Goal: Task Accomplishment & Management: Use online tool/utility

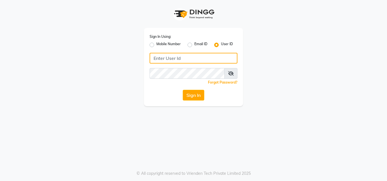
type input "8105474348"
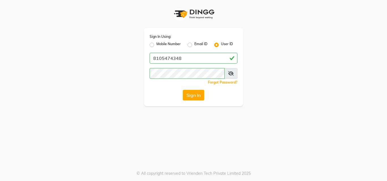
click at [156, 44] on label "Mobile Number" at bounding box center [168, 45] width 24 height 7
click at [156, 44] on input "Mobile Number" at bounding box center [158, 44] width 4 height 4
radio input "true"
radio input "false"
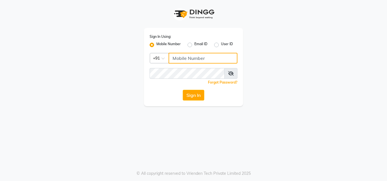
click at [177, 63] on input "Username" at bounding box center [202, 58] width 69 height 11
type input "8105474348"
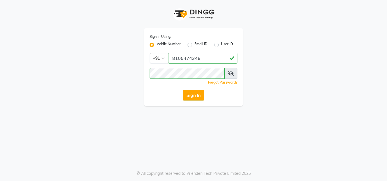
click at [198, 93] on button "Sign In" at bounding box center [194, 95] width 22 height 11
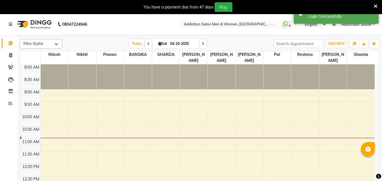
select select "en"
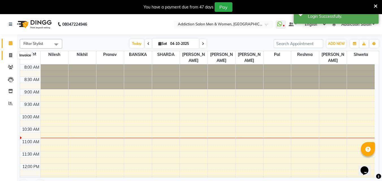
click at [8, 54] on span at bounding box center [11, 55] width 10 height 7
select select "service"
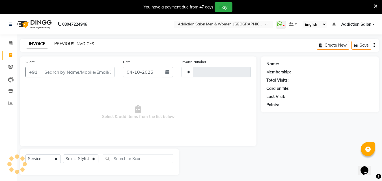
scroll to position [14, 0]
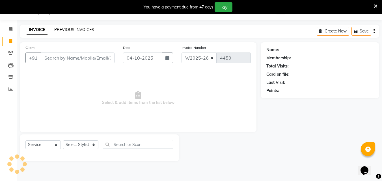
click at [76, 31] on link "PREVIOUS INVOICES" at bounding box center [74, 29] width 40 height 5
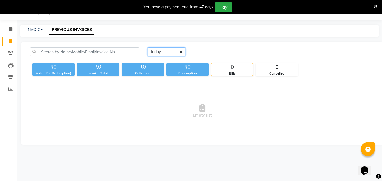
click at [153, 54] on select "[DATE] [DATE] Custom Range" at bounding box center [167, 52] width 38 height 9
select select "yesterday"
click at [148, 48] on select "[DATE] [DATE] Custom Range" at bounding box center [167, 52] width 38 height 9
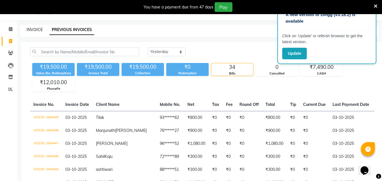
click at [31, 31] on link "INVOICE" at bounding box center [35, 29] width 16 height 5
select select "service"
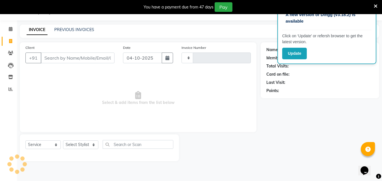
type input "4450"
select select "6595"
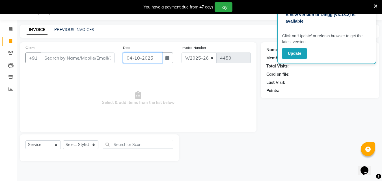
click at [153, 61] on input "04-10-2025" at bounding box center [142, 58] width 39 height 11
select select "10"
select select "2025"
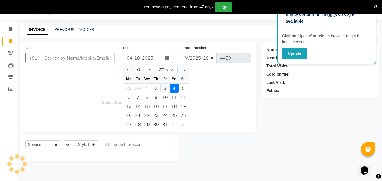
click at [164, 86] on div "3" at bounding box center [165, 88] width 9 height 9
type input "03-10-2025"
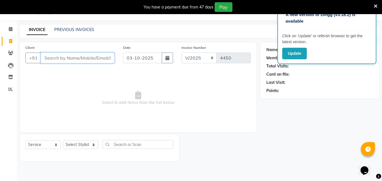
click at [66, 57] on input "Client" at bounding box center [78, 58] width 74 height 11
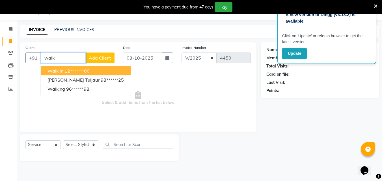
click at [70, 71] on ngb-highlight "12*******00" at bounding box center [77, 71] width 25 height 6
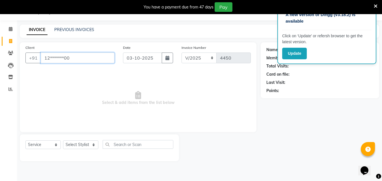
type input "12*******00"
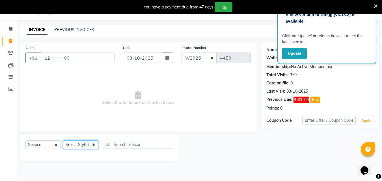
click at [82, 145] on select "Select Stylist Addiction Salon BANSIKA [PERSON_NAME] [PERSON_NAME] [PERSON_NAME…" at bounding box center [80, 145] width 35 height 9
select select "86847"
click at [63, 141] on select "Select Stylist Addiction Salon BANSIKA [PERSON_NAME] [PERSON_NAME] [PERSON_NAME…" at bounding box center [80, 145] width 35 height 9
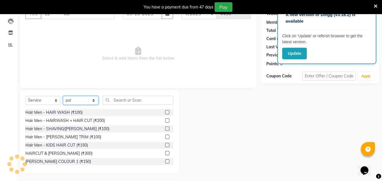
scroll to position [59, 0]
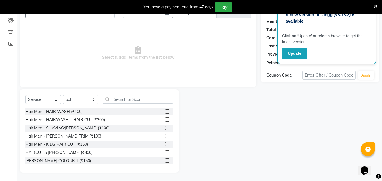
click at [165, 152] on label at bounding box center [167, 153] width 4 height 4
click at [165, 152] on input "checkbox" at bounding box center [167, 153] width 4 height 4
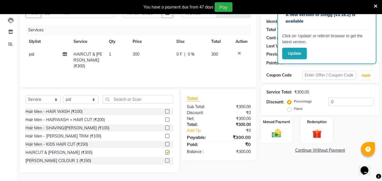
checkbox input "false"
click at [124, 101] on input "text" at bounding box center [138, 99] width 71 height 9
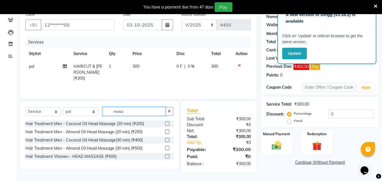
scroll to position [47, 0]
type input "mass"
click at [166, 122] on label at bounding box center [167, 124] width 4 height 4
click at [166, 122] on input "checkbox" at bounding box center [167, 124] width 4 height 4
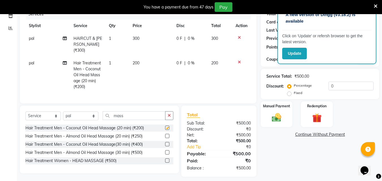
checkbox input "false"
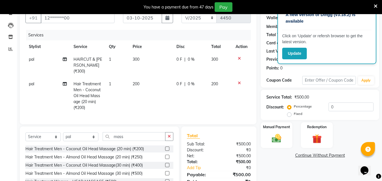
scroll to position [57, 0]
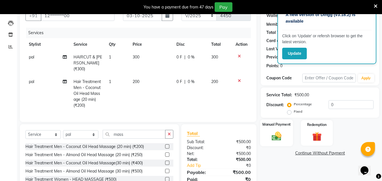
click at [275, 134] on img at bounding box center [277, 136] width 16 height 11
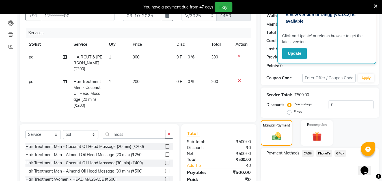
click at [307, 153] on span "CASH" at bounding box center [308, 154] width 12 height 7
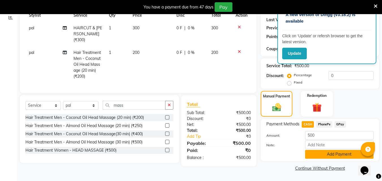
click at [308, 156] on button "Add Payment" at bounding box center [339, 154] width 68 height 9
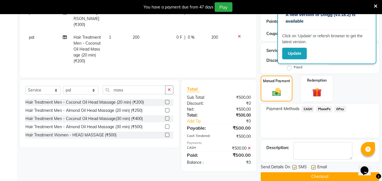
scroll to position [110, 0]
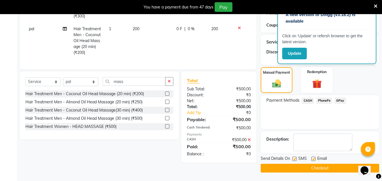
click at [310, 169] on button "Checkout" at bounding box center [320, 168] width 119 height 9
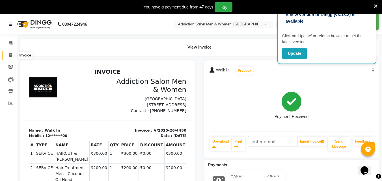
click at [13, 54] on span at bounding box center [11, 55] width 10 height 7
select select "service"
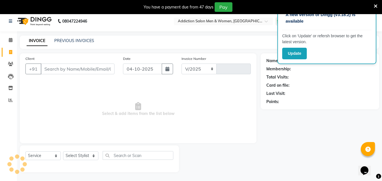
scroll to position [14, 0]
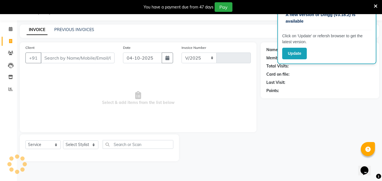
select select "6595"
type input "4451"
click at [78, 29] on link "PREVIOUS INVOICES" at bounding box center [74, 29] width 40 height 5
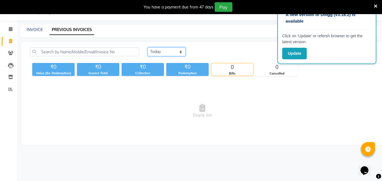
drag, startPoint x: 151, startPoint y: 50, endPoint x: 151, endPoint y: 55, distance: 5.4
click at [151, 50] on select "[DATE] [DATE] Custom Range" at bounding box center [167, 52] width 38 height 9
select select "yesterday"
click at [148, 48] on select "[DATE] [DATE] Custom Range" at bounding box center [167, 52] width 38 height 9
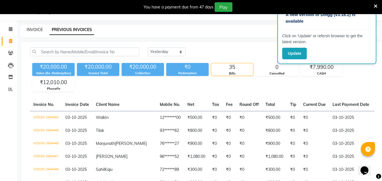
click at [36, 31] on link "INVOICE" at bounding box center [35, 29] width 16 height 5
select select "service"
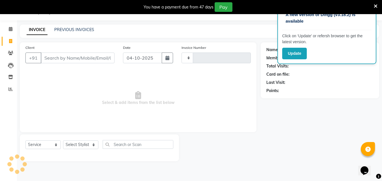
type input "4451"
select select "6595"
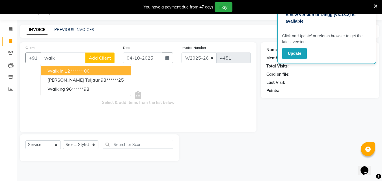
click at [74, 72] on ngb-highlight "12*******00" at bounding box center [77, 71] width 25 height 6
type input "12*******00"
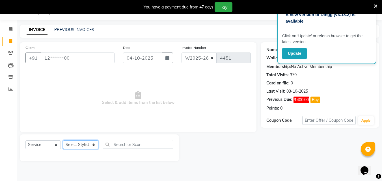
click at [78, 146] on select "Select Stylist Addiction Salon BANSIKA [PERSON_NAME] [PERSON_NAME] [PERSON_NAME…" at bounding box center [80, 145] width 35 height 9
click at [20, 104] on div "Client +91 12*******00 Date [DATE] Invoice Number V/2025 V/[PHONE_NUMBER] Selec…" at bounding box center [138, 87] width 237 height 90
click at [87, 147] on select "Select Stylist Addiction Salon BANSIKA [PERSON_NAME] [PERSON_NAME] [PERSON_NAME…" at bounding box center [80, 145] width 35 height 9
select select "67107"
click at [63, 141] on select "Select Stylist Addiction Salon BANSIKA [PERSON_NAME] [PERSON_NAME] [PERSON_NAME…" at bounding box center [80, 145] width 35 height 9
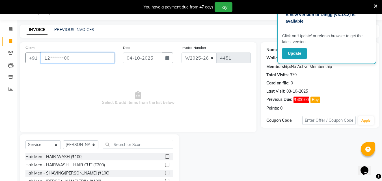
click at [74, 62] on input "12*******00" at bounding box center [78, 58] width 74 height 11
type input "1"
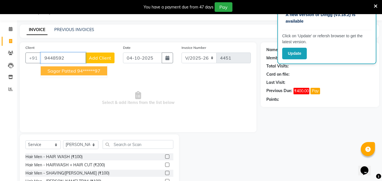
click at [85, 70] on ngb-highlight "94******97" at bounding box center [88, 71] width 23 height 6
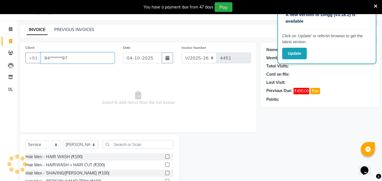
type input "94******97"
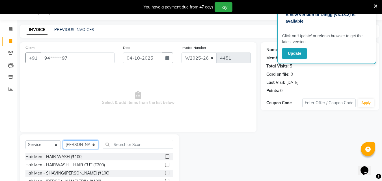
click at [82, 142] on select "Select Stylist Addiction Salon BANSIKA [PERSON_NAME] [PERSON_NAME] [PERSON_NAME…" at bounding box center [80, 145] width 35 height 9
select select "86847"
click at [63, 141] on select "Select Stylist Addiction Salon BANSIKA [PERSON_NAME] [PERSON_NAME] [PERSON_NAME…" at bounding box center [80, 145] width 35 height 9
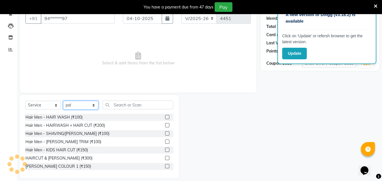
scroll to position [59, 0]
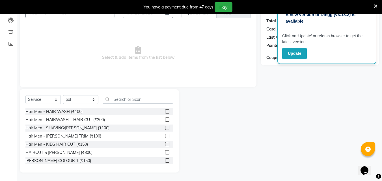
click at [165, 138] on label at bounding box center [167, 136] width 4 height 4
click at [165, 138] on input "checkbox" at bounding box center [167, 137] width 4 height 4
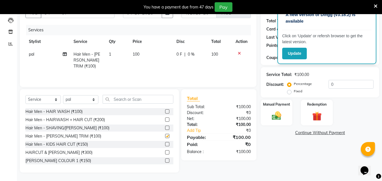
checkbox input "false"
click at [280, 110] on div "Manual Payment" at bounding box center [276, 112] width 33 height 27
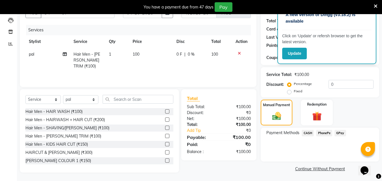
click at [320, 132] on span "PhonePe" at bounding box center [324, 133] width 16 height 7
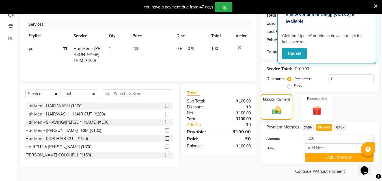
scroll to position [68, 0]
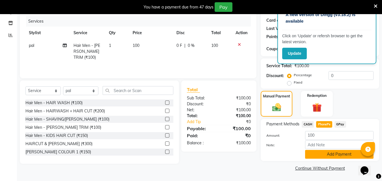
click at [317, 154] on button "Add Payment" at bounding box center [339, 154] width 68 height 9
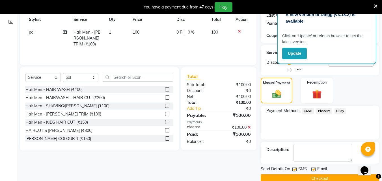
scroll to position [92, 0]
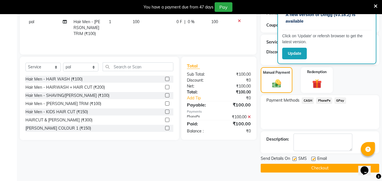
click at [311, 170] on button "Checkout" at bounding box center [320, 168] width 119 height 9
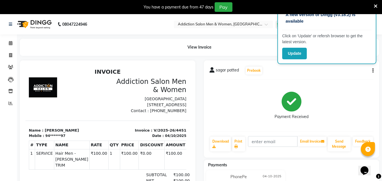
click at [376, 5] on icon at bounding box center [376, 6] width 4 height 5
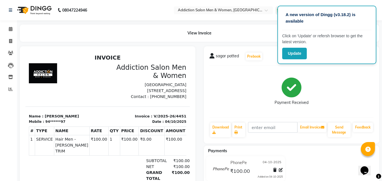
click at [339, 40] on p "Click on ‘Update’ or refersh browser to get the latest version." at bounding box center [326, 39] width 89 height 12
click at [8, 44] on span at bounding box center [11, 41] width 10 height 7
select select "service"
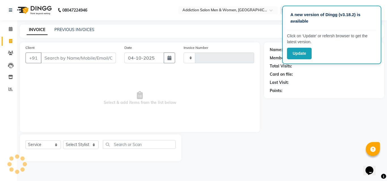
type input "4452"
select select "6595"
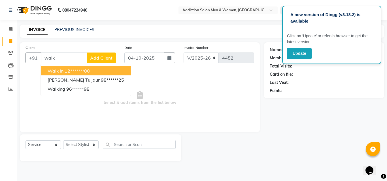
click at [62, 69] on span "Walk In" at bounding box center [56, 71] width 16 height 6
type input "12*******00"
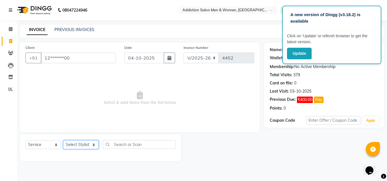
click at [85, 145] on select "Select Stylist Addiction Salon BANSIKA [PERSON_NAME] [PERSON_NAME] [PERSON_NAME…" at bounding box center [80, 145] width 35 height 9
select select "67107"
click at [63, 141] on select "Select Stylist Addiction Salon BANSIKA [PERSON_NAME] [PERSON_NAME] [PERSON_NAME…" at bounding box center [80, 145] width 35 height 9
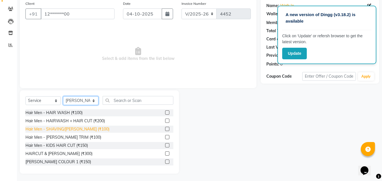
scroll to position [45, 0]
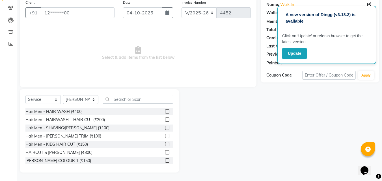
click at [165, 152] on label at bounding box center [167, 153] width 4 height 4
click at [165, 152] on input "checkbox" at bounding box center [167, 153] width 4 height 4
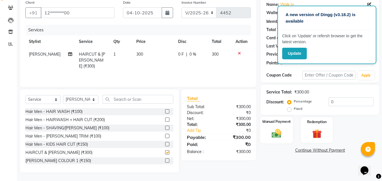
checkbox input "false"
click at [268, 134] on div "Manual Payment" at bounding box center [276, 130] width 33 height 27
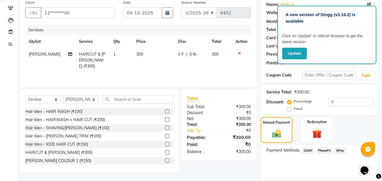
click at [323, 152] on span "PhonePe" at bounding box center [324, 151] width 16 height 7
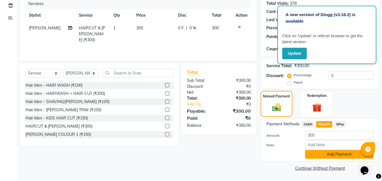
click at [323, 158] on button "Add Payment" at bounding box center [339, 154] width 68 height 9
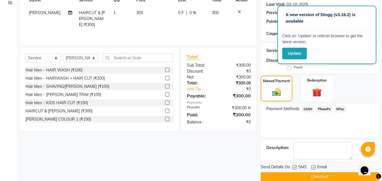
scroll to position [95, 0]
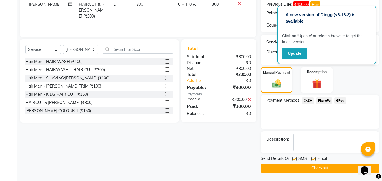
click at [328, 173] on main "INVOICE PREVIOUS INVOICES Create New Save Client +91 12*******00 Date [DATE] In…" at bounding box center [199, 55] width 365 height 252
click at [328, 172] on button "Checkout" at bounding box center [320, 168] width 119 height 9
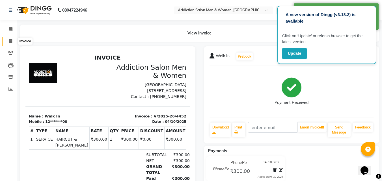
click at [7, 42] on span at bounding box center [11, 41] width 10 height 7
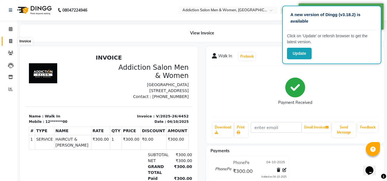
select select "service"
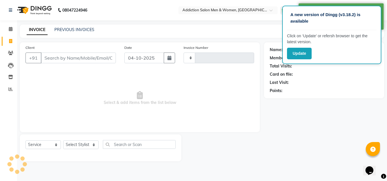
type input "4453"
select select "6595"
click at [92, 144] on select "Select Stylist" at bounding box center [80, 145] width 35 height 9
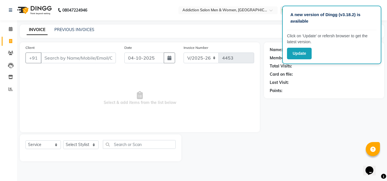
click at [140, 79] on span "Select & add items from the list below" at bounding box center [139, 98] width 228 height 57
click at [11, 31] on icon at bounding box center [11, 29] width 4 height 4
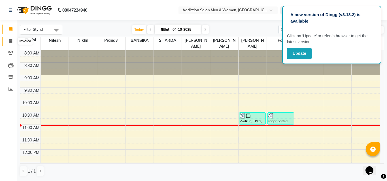
click at [12, 40] on icon at bounding box center [10, 41] width 3 height 4
select select "service"
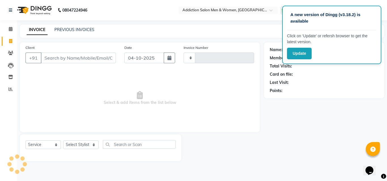
type input "4453"
select select "6595"
